Goal: Use online tool/utility

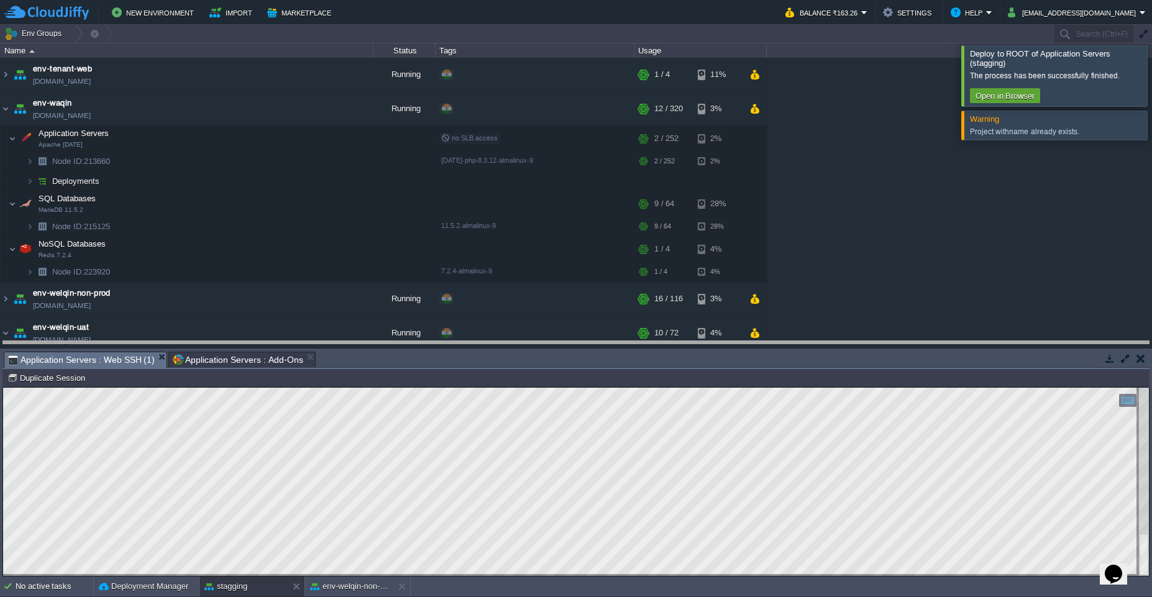
drag, startPoint x: 551, startPoint y: 367, endPoint x: 547, endPoint y: 236, distance: 130.5
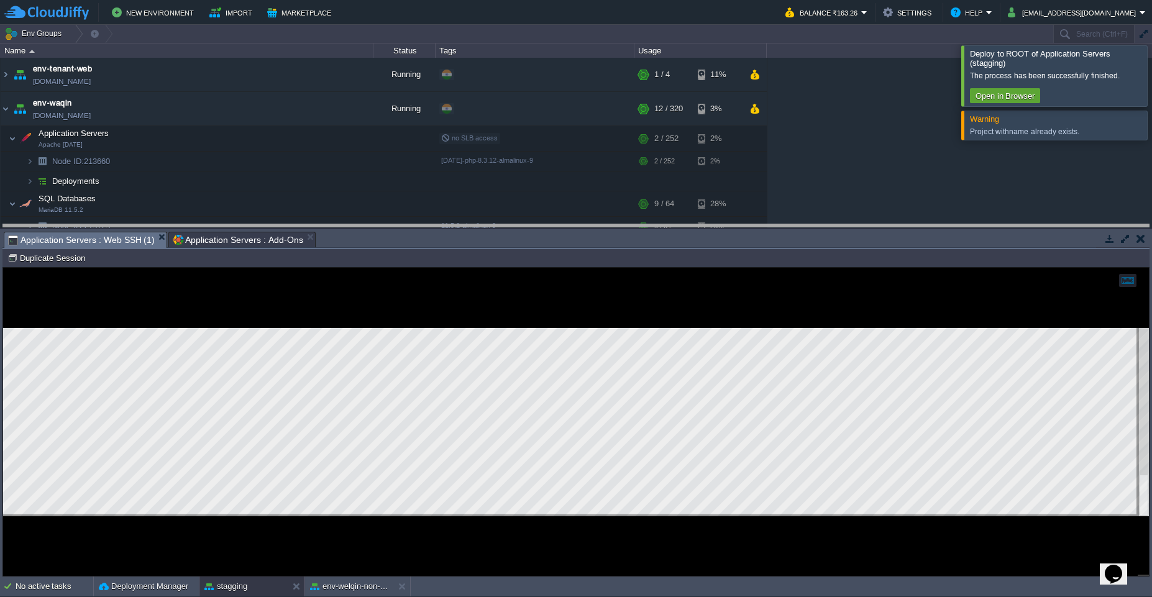
drag, startPoint x: 547, startPoint y: 236, endPoint x: 541, endPoint y: 217, distance: 20.2
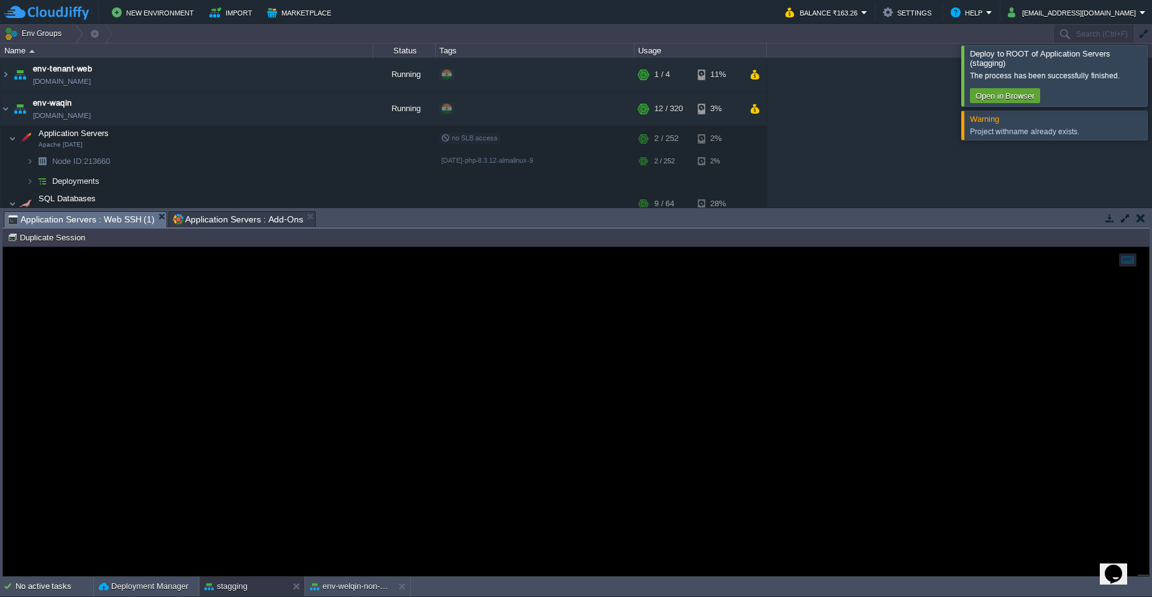
click at [220, 217] on span "Application Servers : Add-Ons" at bounding box center [238, 219] width 130 height 15
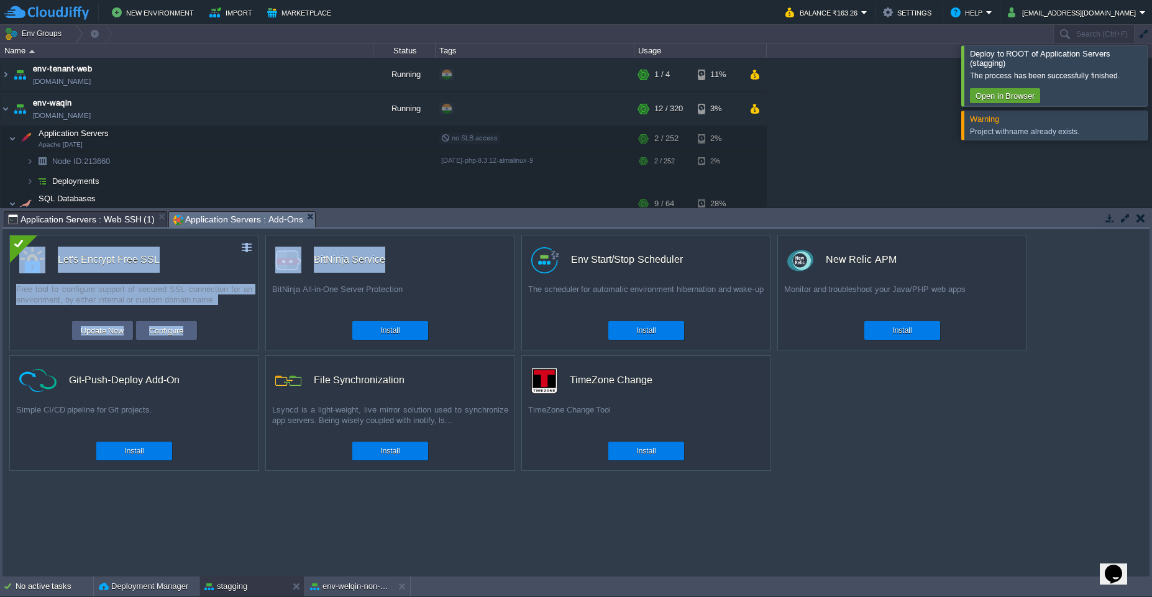
click at [476, 295] on div "custom Let's Encrypt Free SSL Free tool to configure support of secured SSL con…" at bounding box center [575, 403] width 1147 height 348
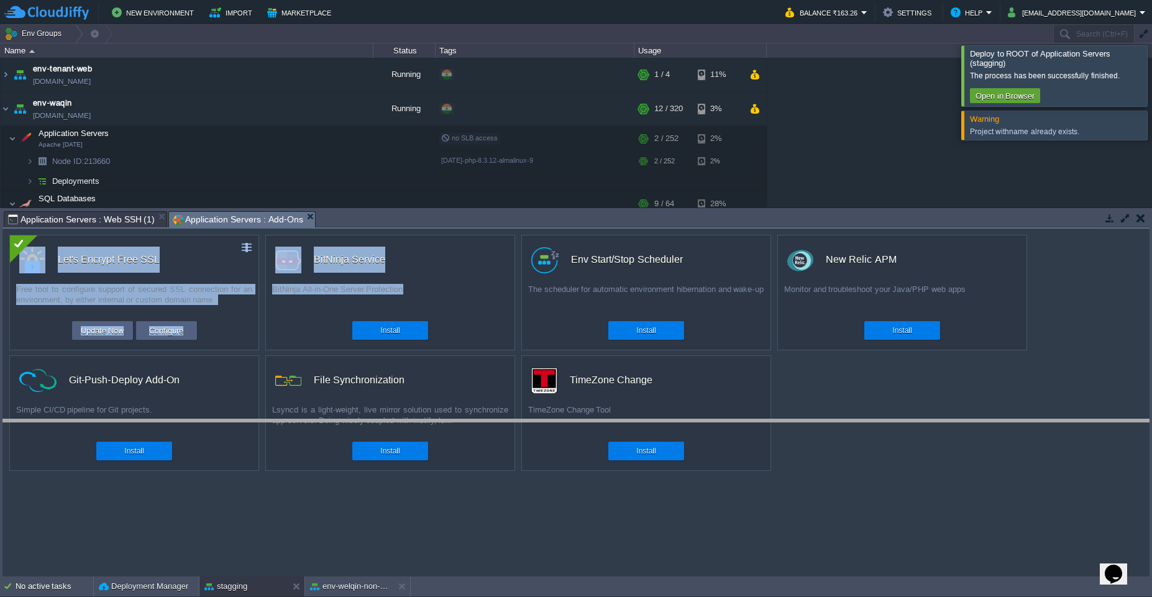
drag, startPoint x: 468, startPoint y: 224, endPoint x: 513, endPoint y: 431, distance: 212.1
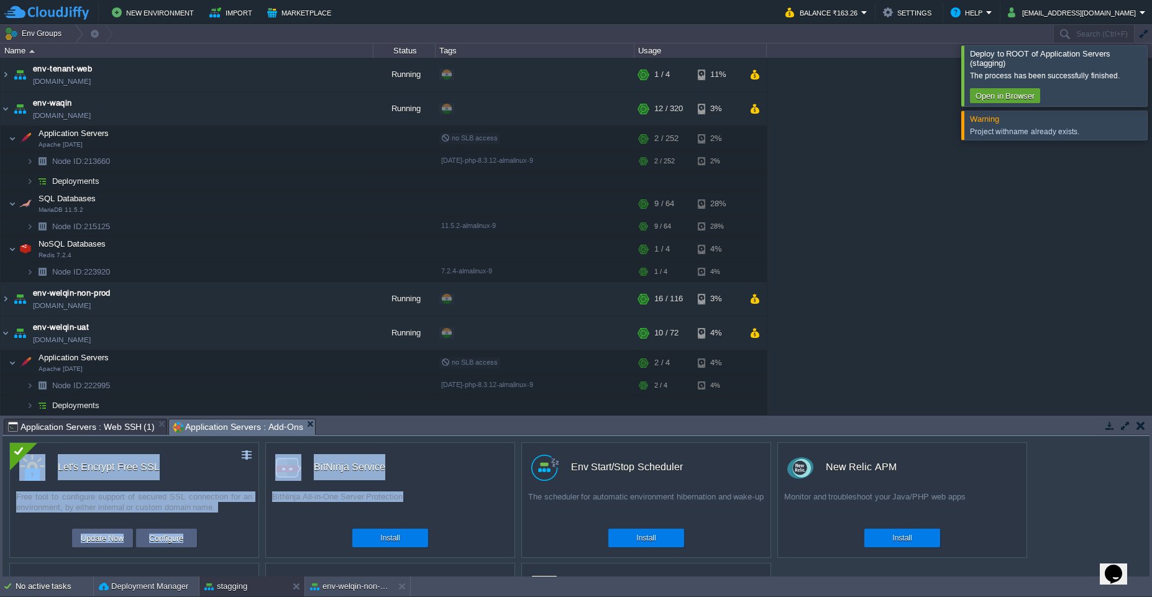
click at [486, 497] on div "BitNinja All-in-One Server Protection" at bounding box center [390, 506] width 249 height 31
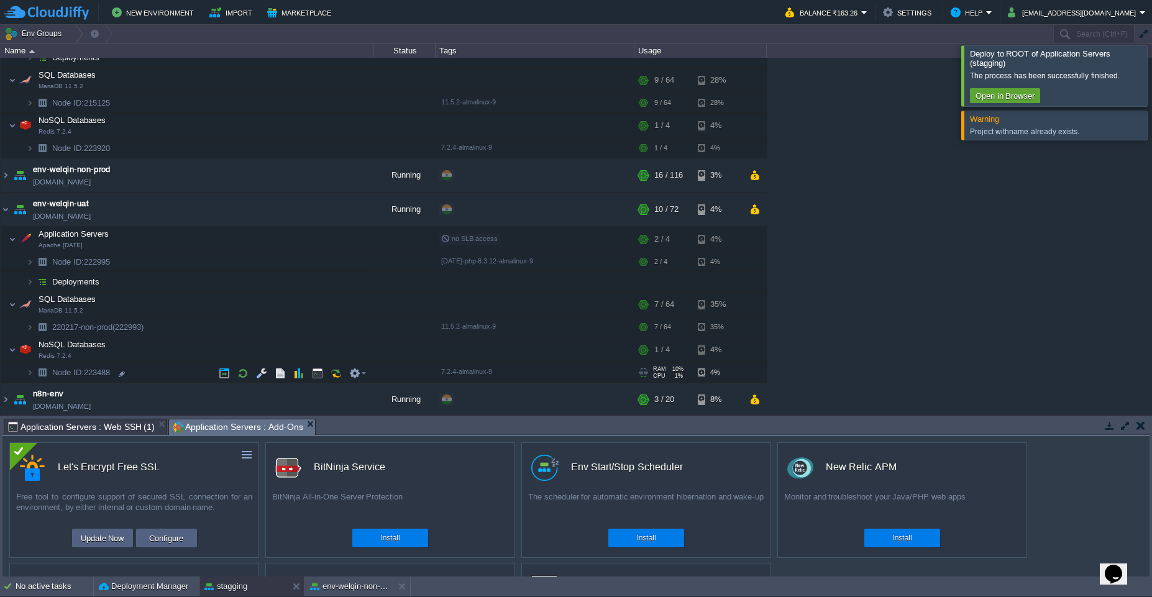
scroll to position [228, 0]
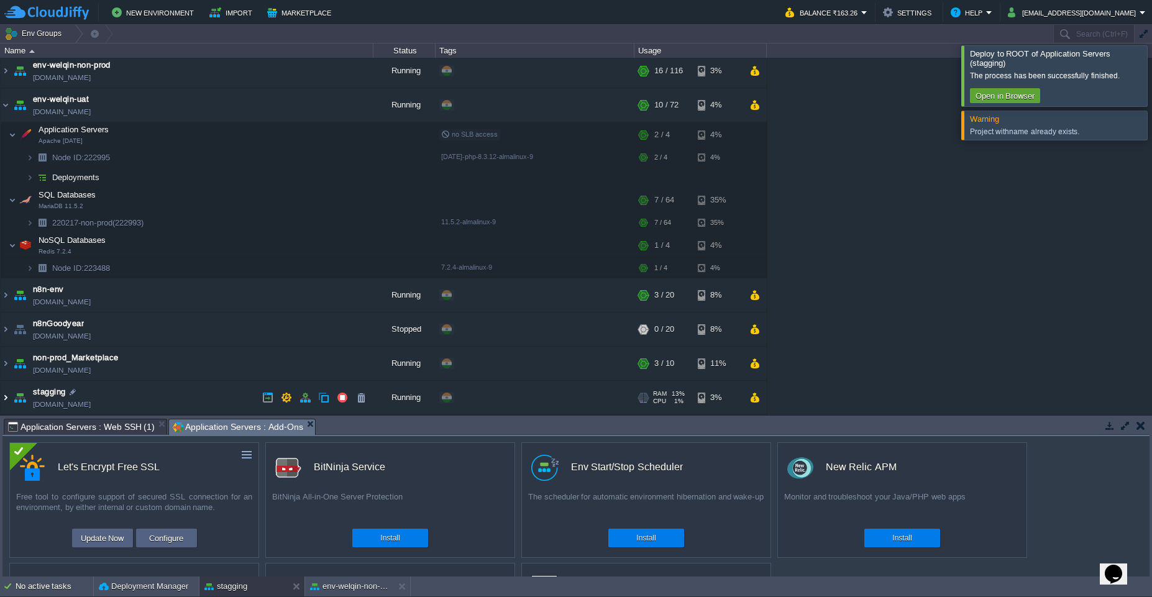
click at [8, 402] on img at bounding box center [6, 398] width 10 height 34
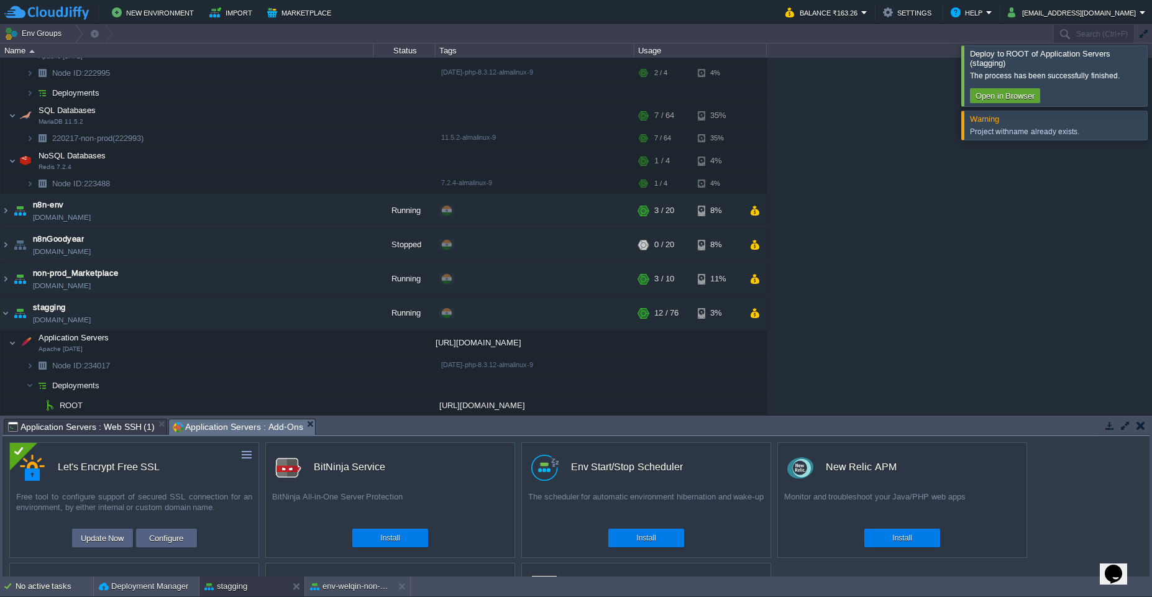
scroll to position [384, 0]
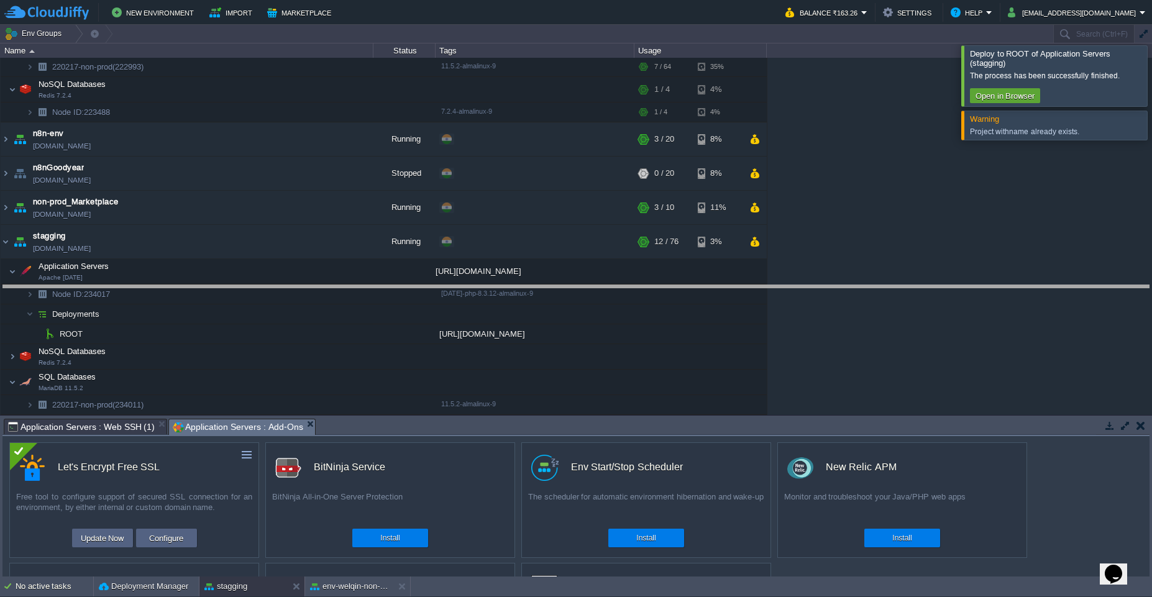
drag, startPoint x: 449, startPoint y: 433, endPoint x: 426, endPoint y: 261, distance: 173.6
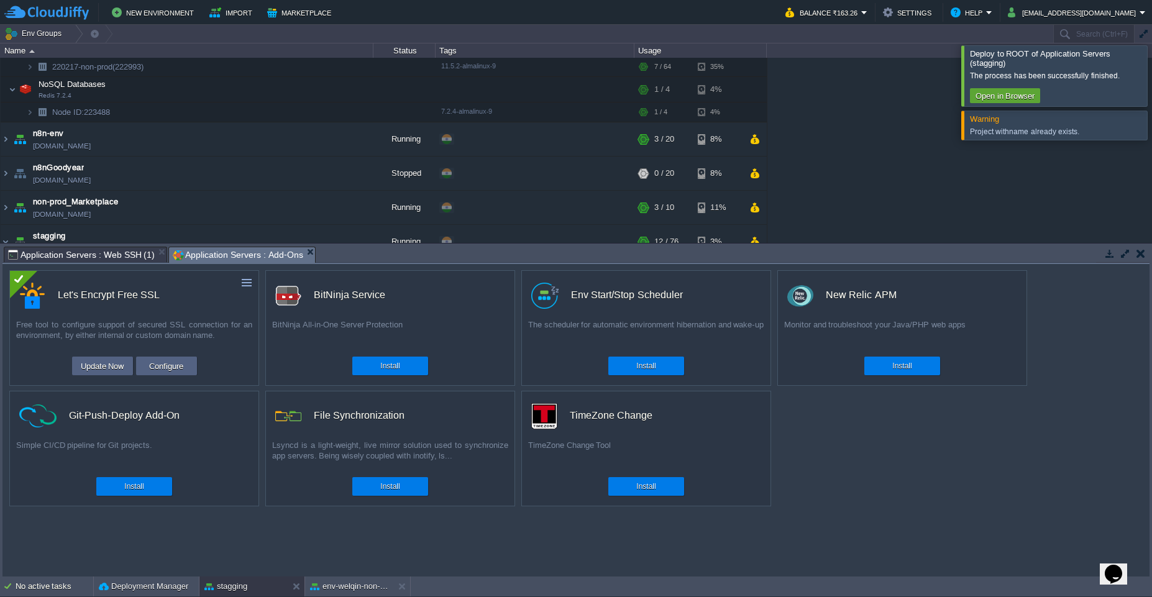
click at [114, 259] on span "Application Servers : Web SSH (1)" at bounding box center [81, 254] width 147 height 15
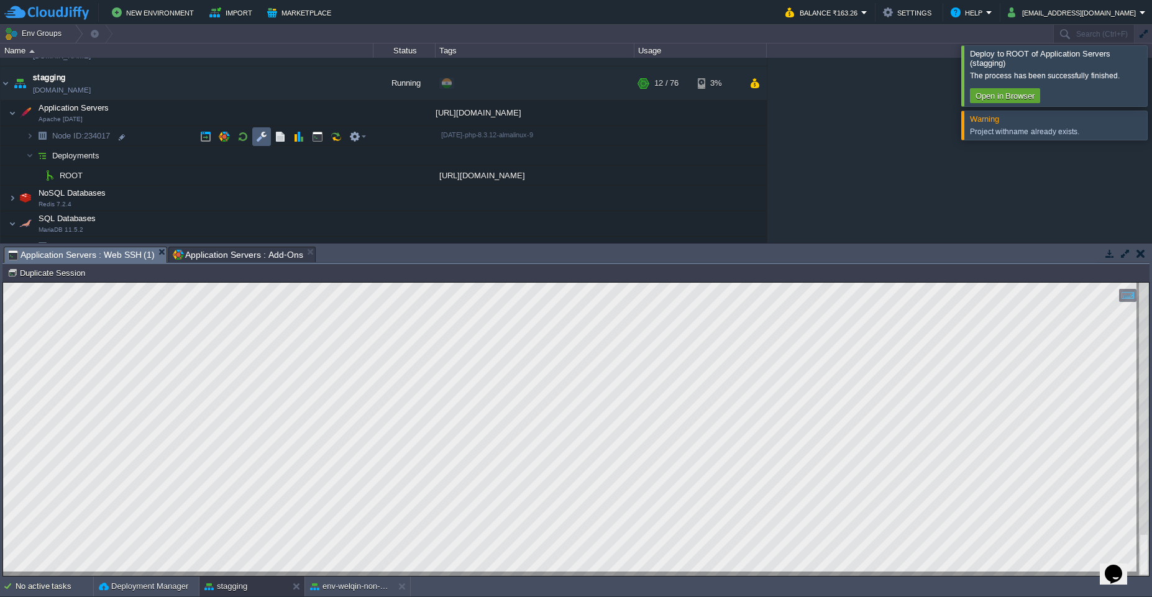
scroll to position [556, 0]
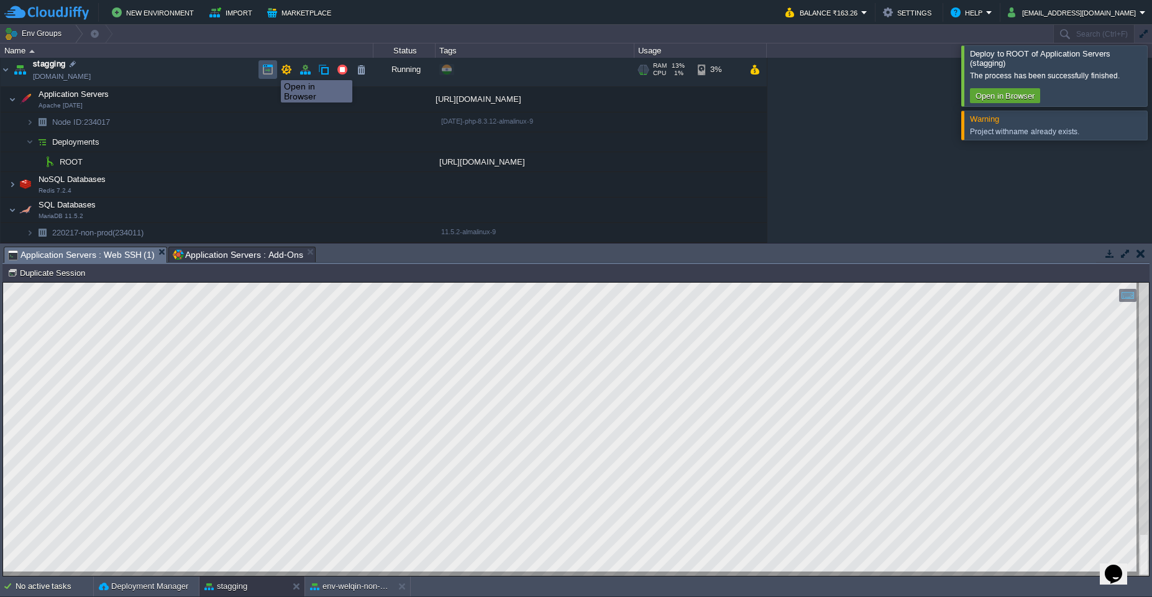
click at [267, 70] on button "button" at bounding box center [267, 69] width 11 height 11
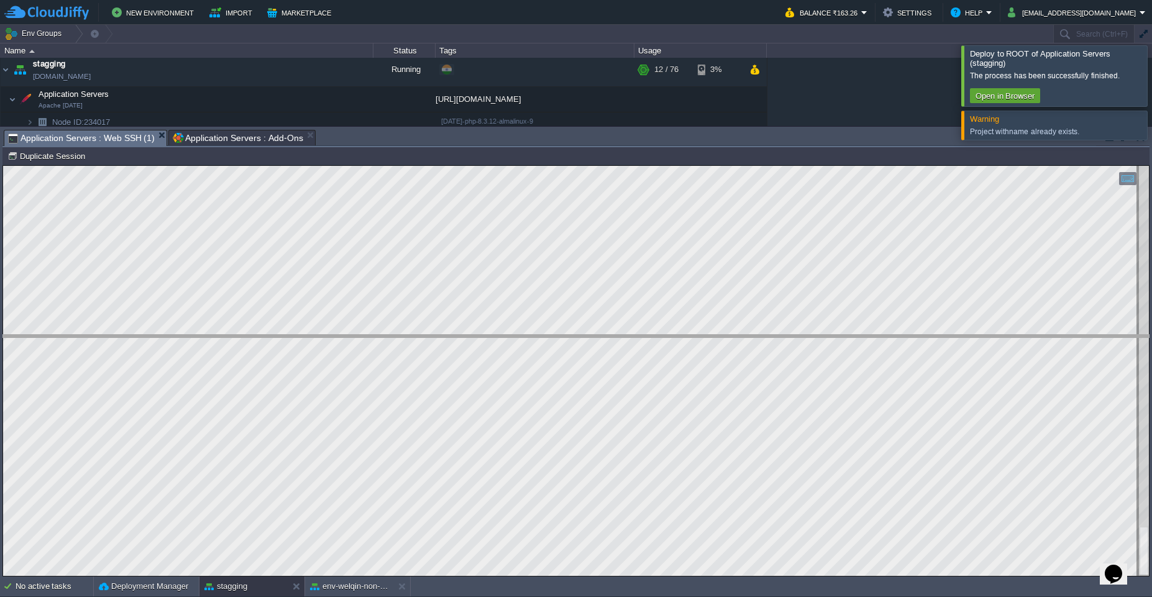
drag, startPoint x: 547, startPoint y: 145, endPoint x: 561, endPoint y: 363, distance: 218.5
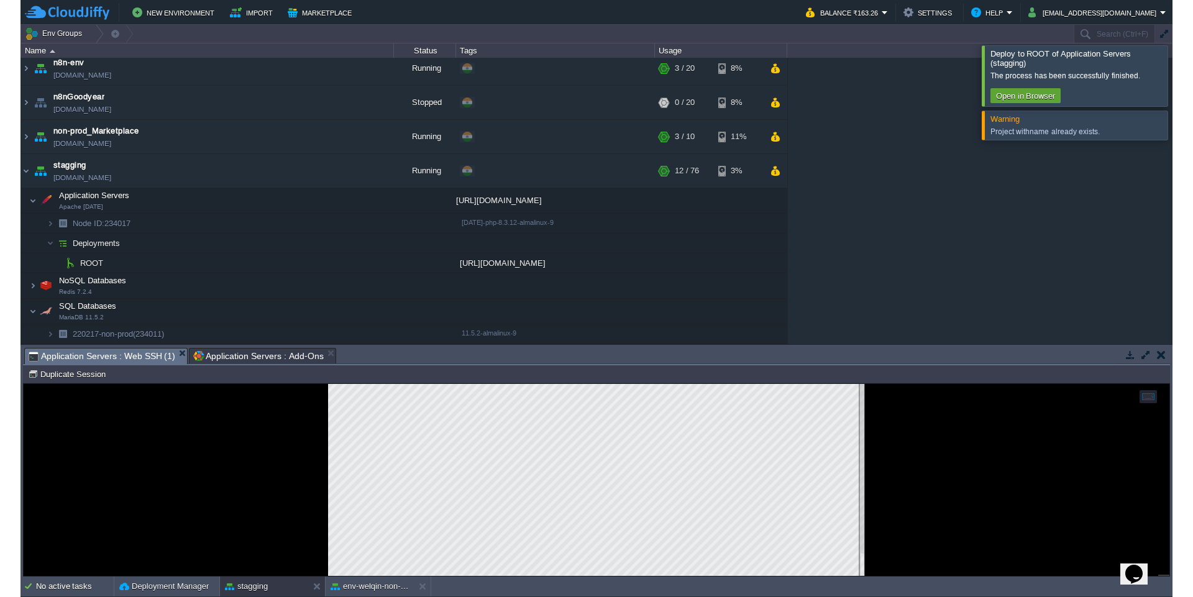
scroll to position [455, 0]
